Goal: Information Seeking & Learning: Check status

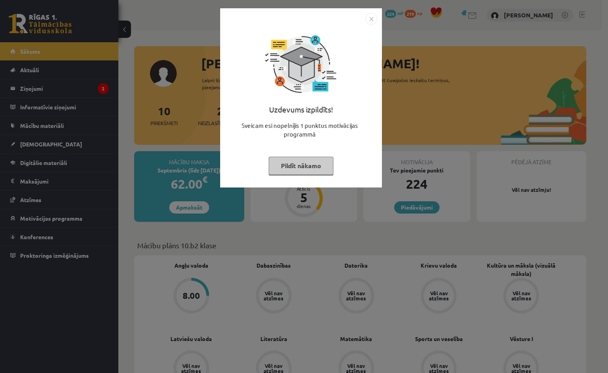
drag, startPoint x: 373, startPoint y: 21, endPoint x: 551, endPoint y: 12, distance: 178.0
click at [373, 21] on img "Close" at bounding box center [371, 19] width 12 height 12
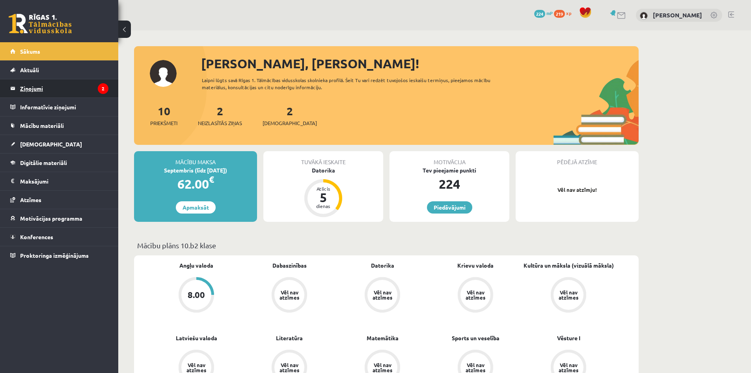
click at [40, 88] on legend "Ziņojumi 2" at bounding box center [64, 88] width 88 height 18
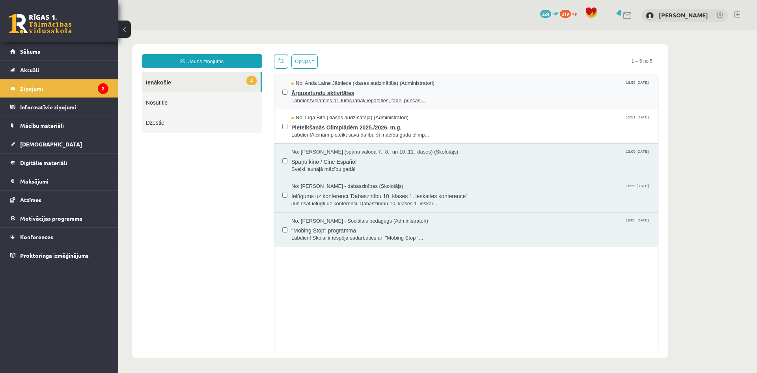
click at [454, 97] on span "Labdien!Vēlamies ar Jums labāk iepazīties, tādēļ priecāsi..." at bounding box center [470, 100] width 359 height 7
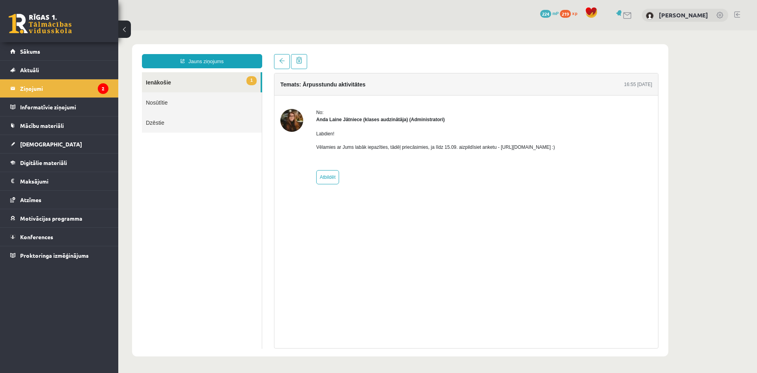
click at [207, 79] on link "1 Ienākošie" at bounding box center [201, 82] width 119 height 20
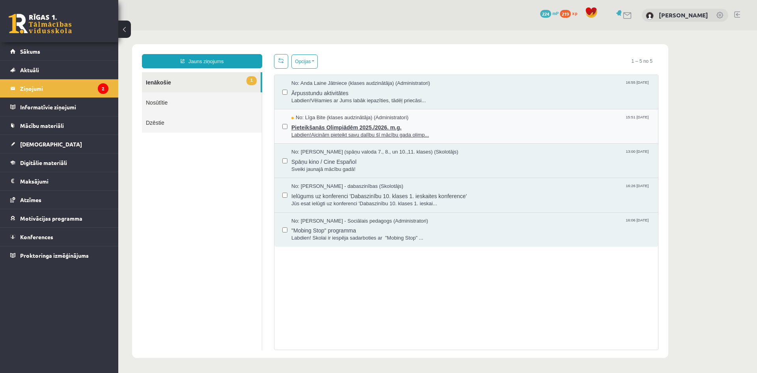
click at [472, 127] on span "Pieteikšanās Olimpiādēm 2025./2026. m.g." at bounding box center [470, 126] width 359 height 10
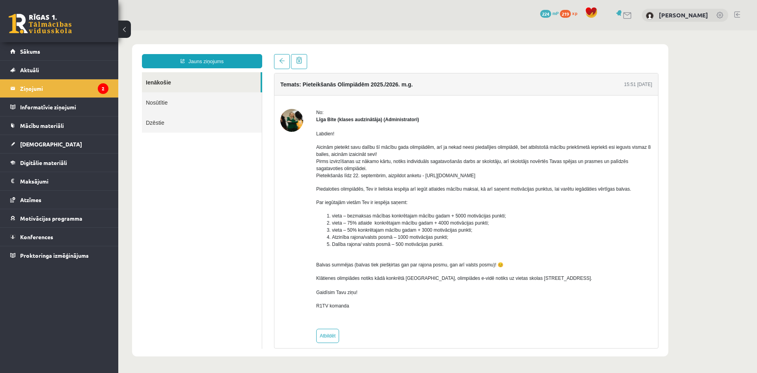
scroll to position [8, 0]
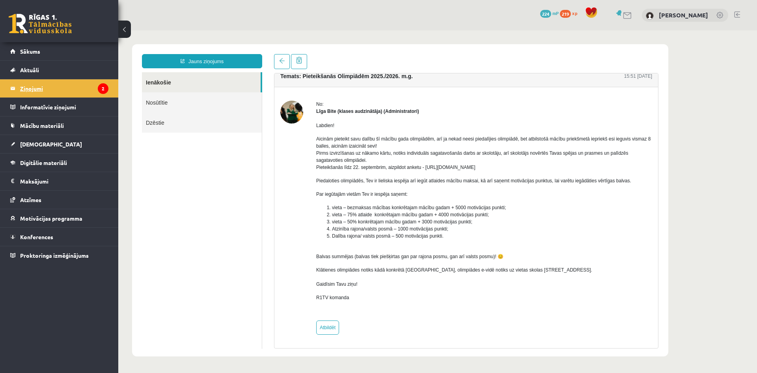
click at [55, 90] on legend "Ziņojumi 2" at bounding box center [64, 88] width 88 height 18
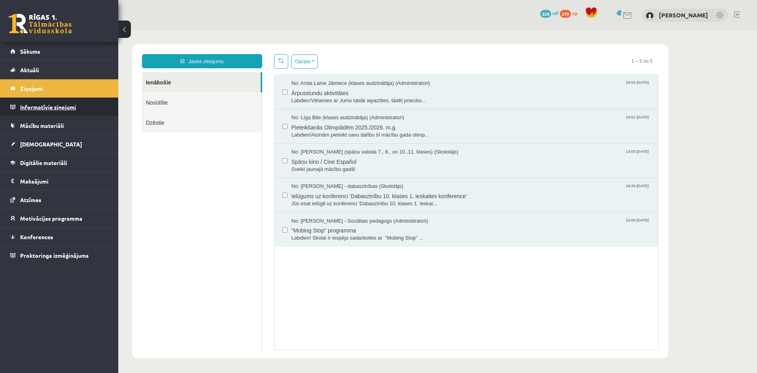
scroll to position [0, 0]
click at [60, 144] on link "[DEMOGRAPHIC_DATA]" at bounding box center [59, 144] width 98 height 18
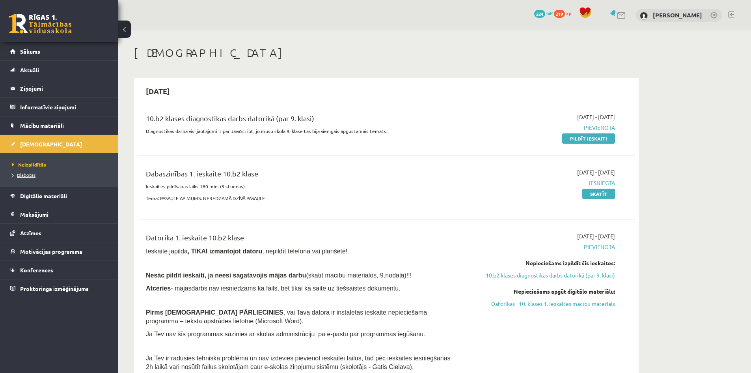
click at [31, 173] on span "Izlabotās" at bounding box center [24, 175] width 24 height 6
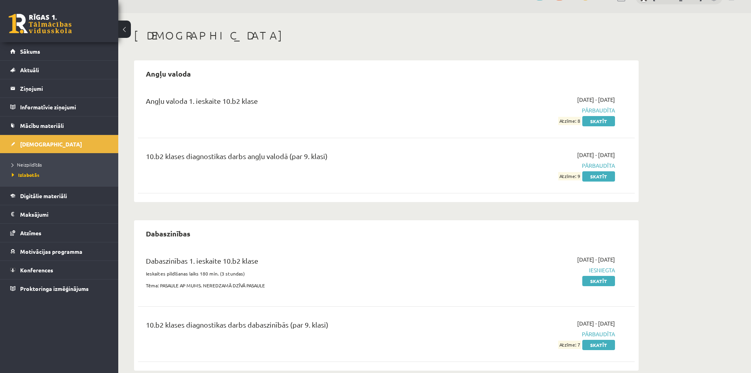
scroll to position [31, 0]
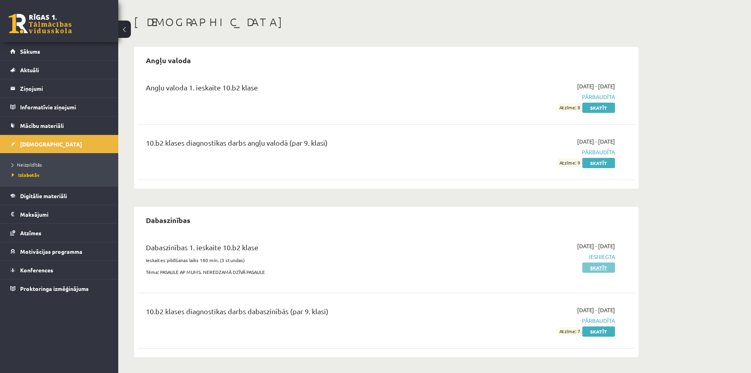
click at [607, 269] on link "Skatīt" at bounding box center [598, 267] width 33 height 10
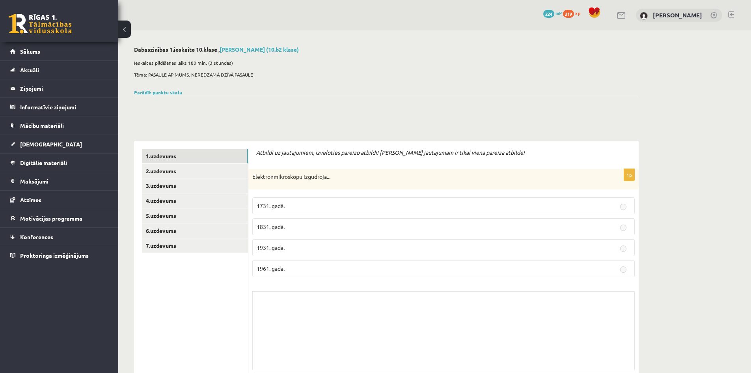
click at [173, 96] on div at bounding box center [386, 105] width 505 height 19
click at [173, 93] on link "Parādīt punktu skalu" at bounding box center [158, 92] width 48 height 6
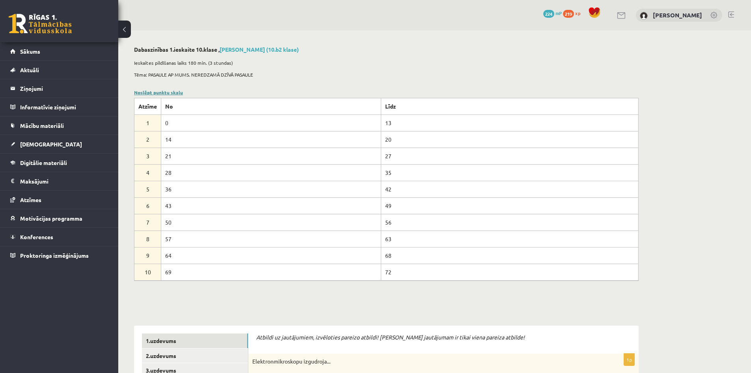
click at [169, 90] on link "Noslēpt punktu skalu" at bounding box center [158, 92] width 49 height 6
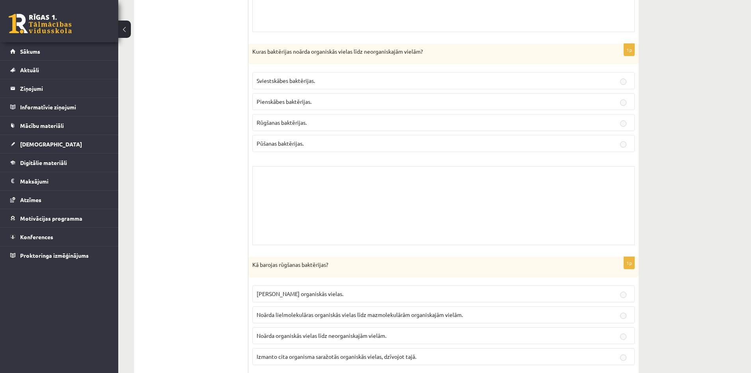
scroll to position [1617, 0]
click at [43, 128] on span "Mācību materiāli" at bounding box center [42, 125] width 44 height 7
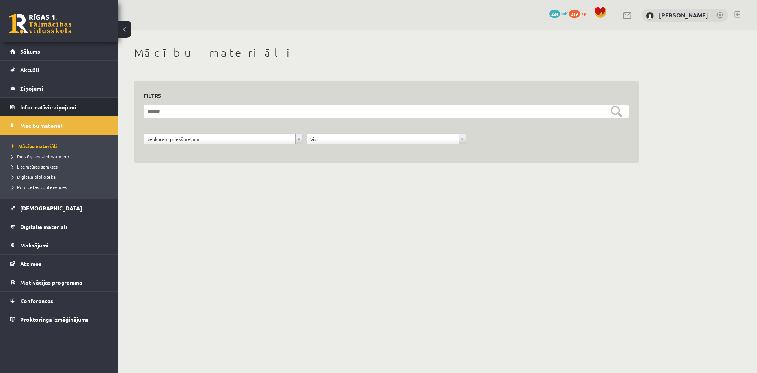
click at [57, 103] on legend "Informatīvie ziņojumi 0" at bounding box center [64, 107] width 88 height 18
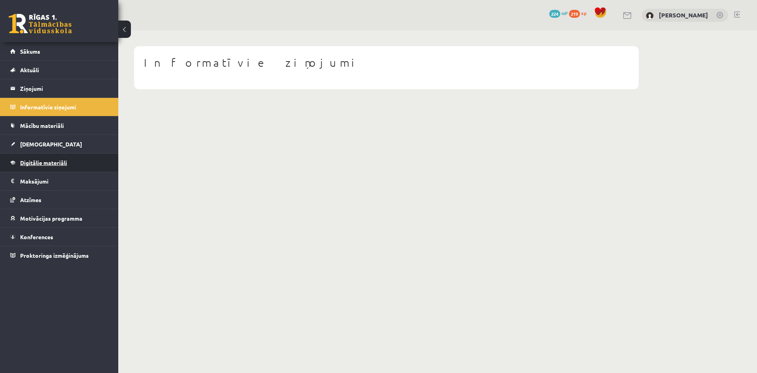
click at [54, 159] on span "Digitālie materiāli" at bounding box center [43, 162] width 47 height 7
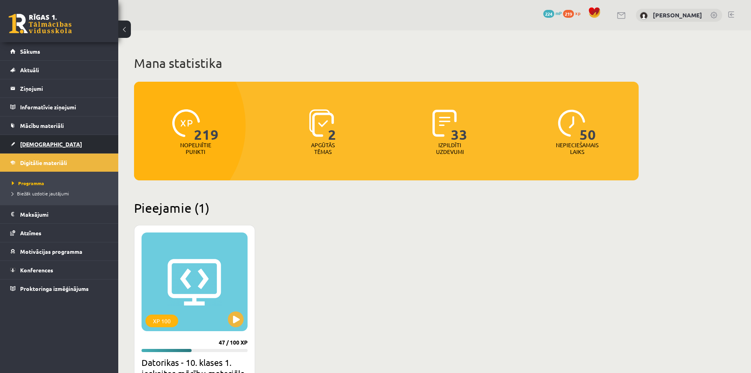
click at [61, 147] on link "[DEMOGRAPHIC_DATA]" at bounding box center [59, 144] width 98 height 18
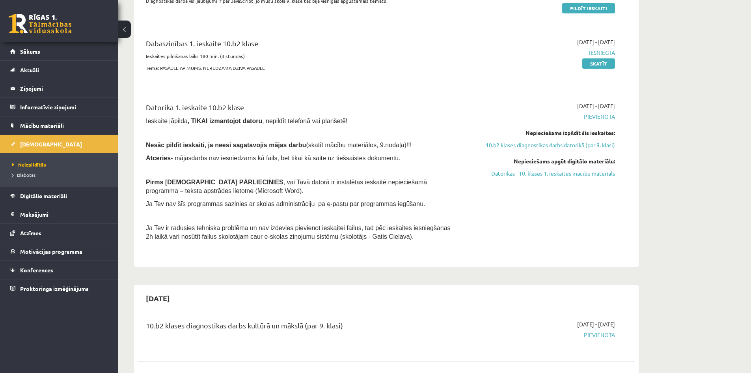
scroll to position [39, 0]
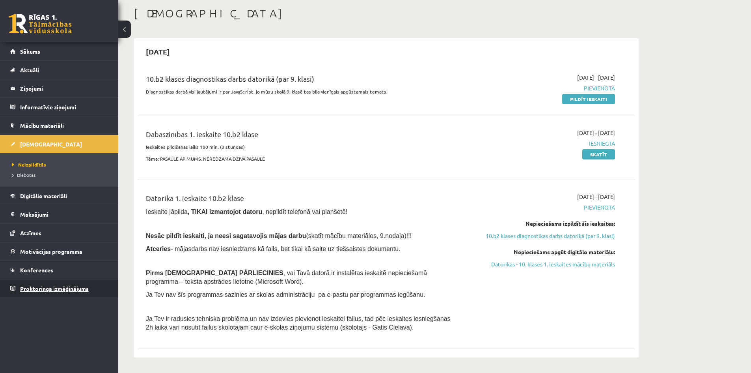
click at [78, 291] on span "Proktoringa izmēģinājums" at bounding box center [54, 288] width 69 height 7
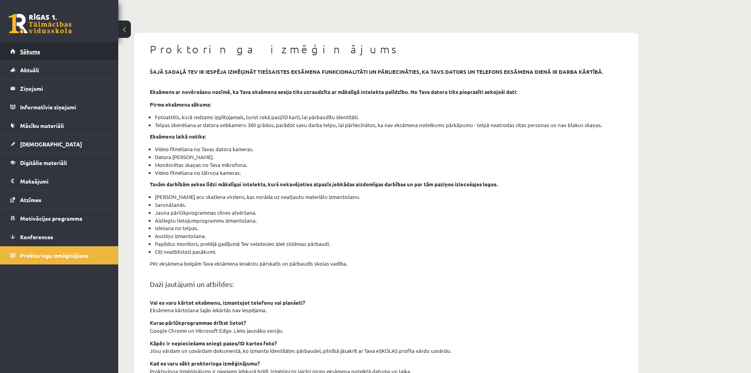
click at [40, 51] on link "Sākums" at bounding box center [59, 51] width 98 height 18
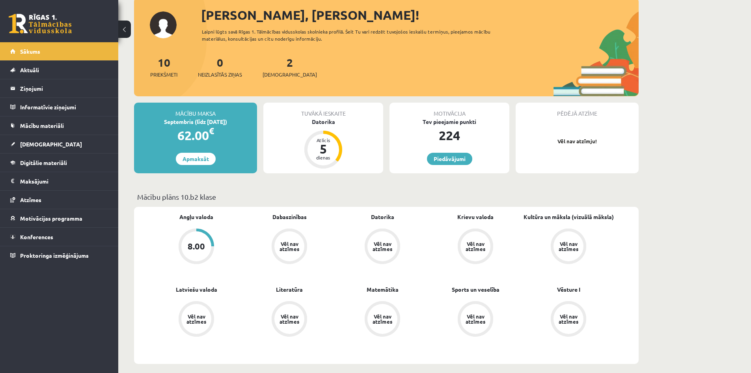
scroll to position [79, 0]
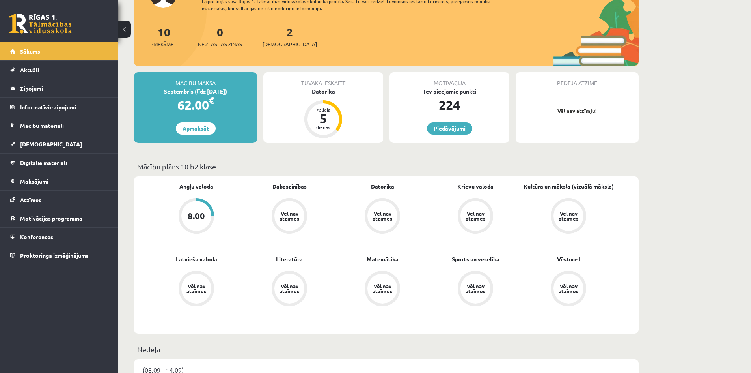
click at [217, 212] on link "8.00" at bounding box center [196, 216] width 93 height 37
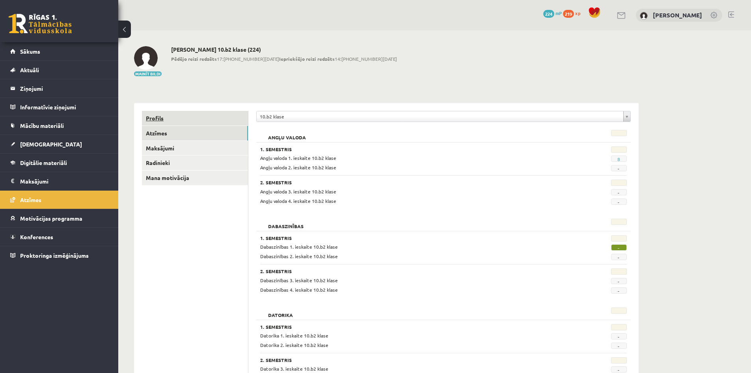
click at [159, 118] on link "Profils" at bounding box center [195, 118] width 106 height 15
